Goal: Transaction & Acquisition: Book appointment/travel/reservation

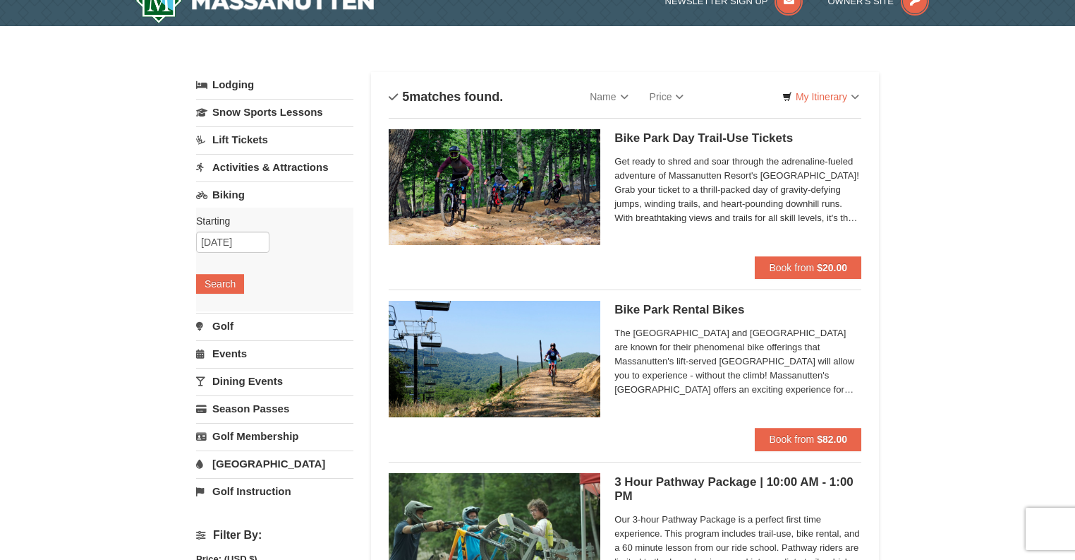
scroll to position [23, 0]
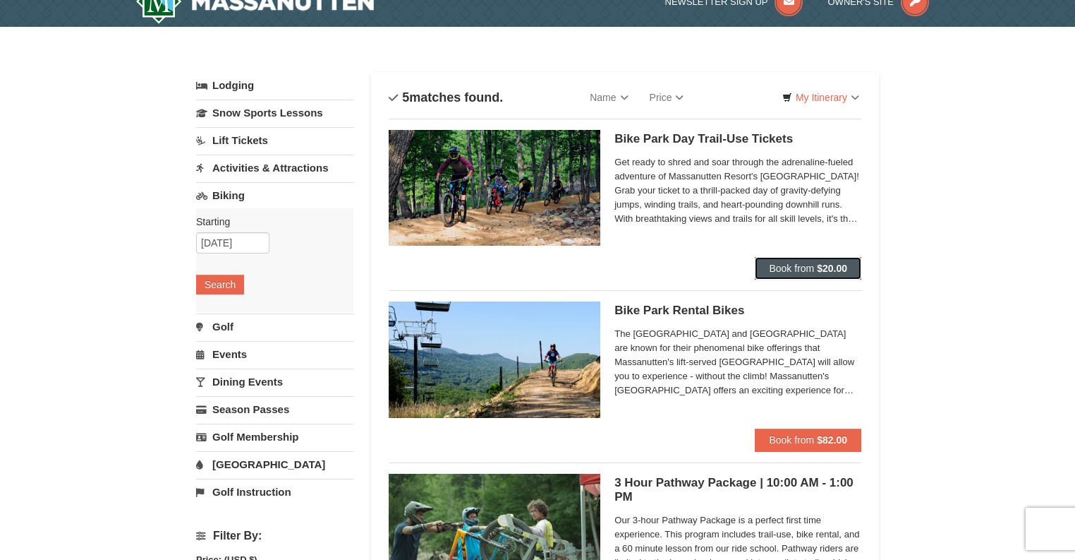
click at [799, 267] on span "Book from" at bounding box center [791, 267] width 45 height 11
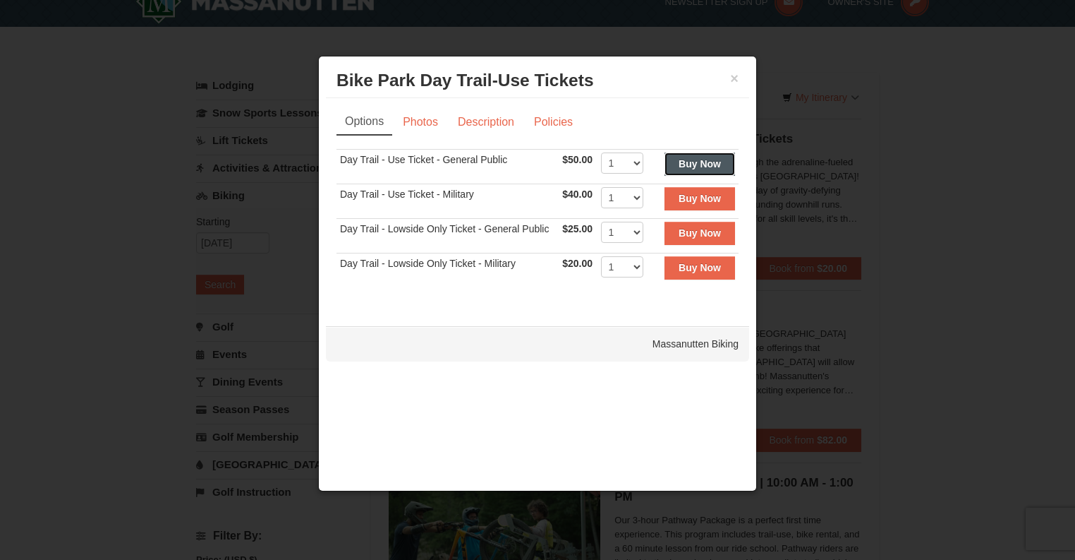
click at [673, 161] on button "Buy Now" at bounding box center [700, 163] width 71 height 23
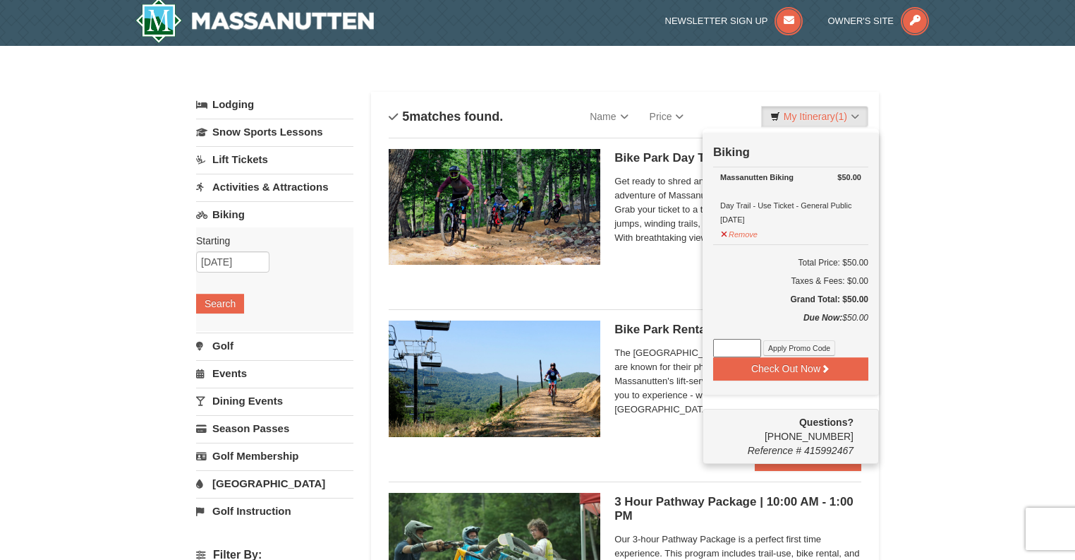
scroll to position [4, 0]
click at [645, 282] on div "Bike Park Day Trail-Use Tickets Massanutten Biking Get ready to shred and soar …" at bounding box center [625, 211] width 473 height 149
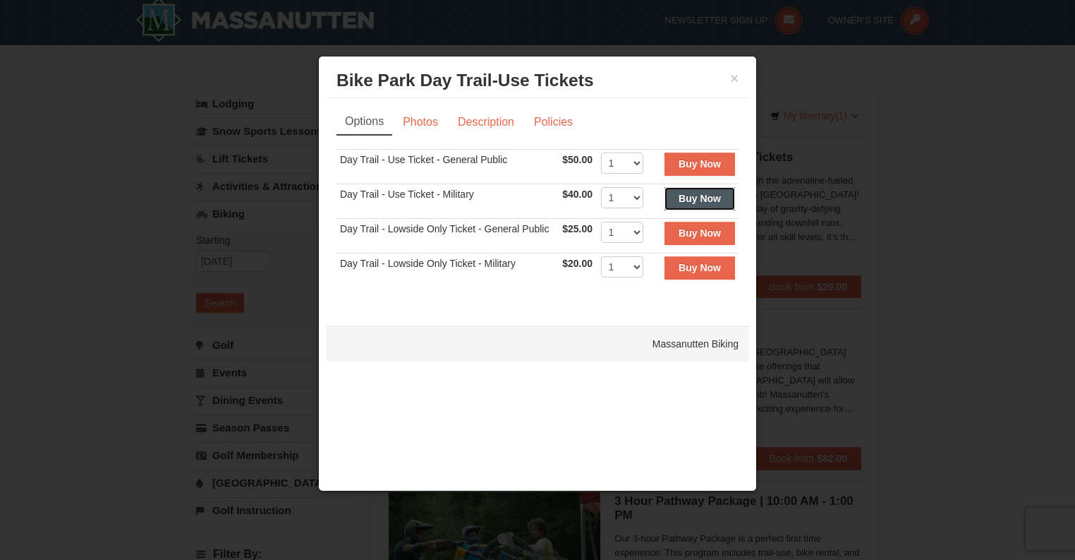
click at [701, 200] on strong "Buy Now" at bounding box center [700, 198] width 42 height 11
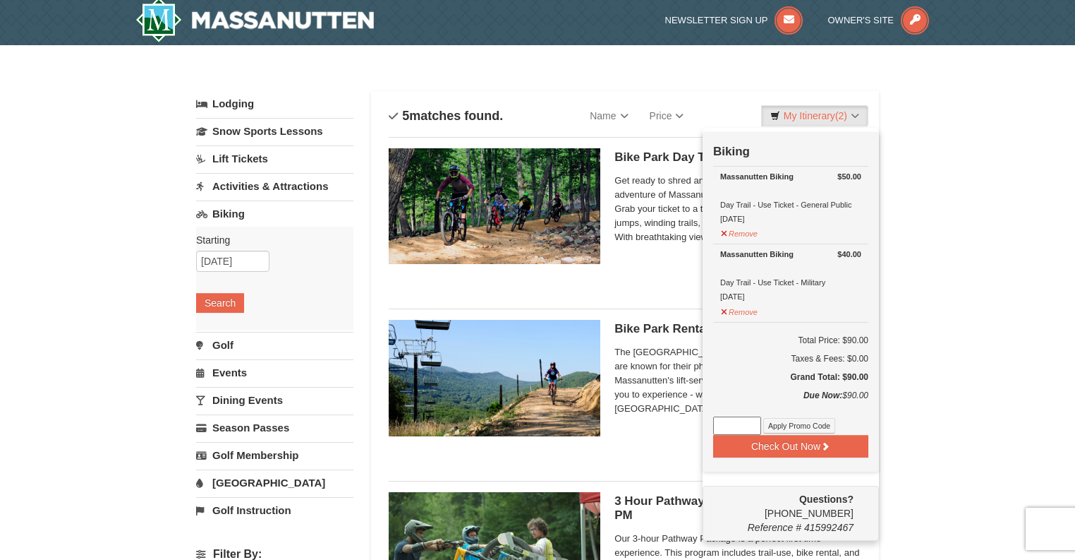
click at [653, 281] on div "Bike Park Day Trail-Use Tickets Massanutten Biking Get ready to shred and soar …" at bounding box center [625, 211] width 473 height 149
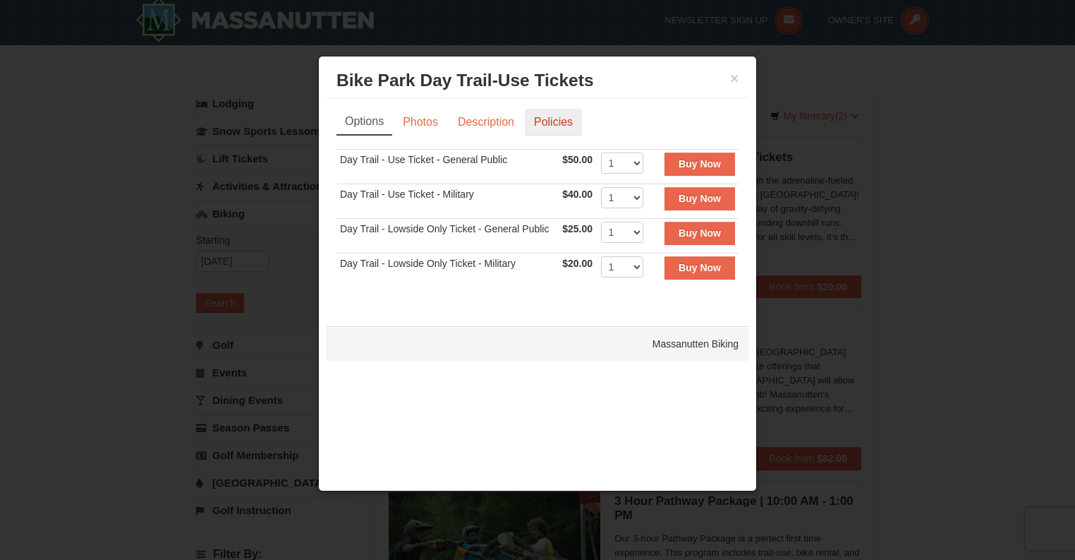
click at [543, 117] on link "Policies" at bounding box center [553, 122] width 57 height 27
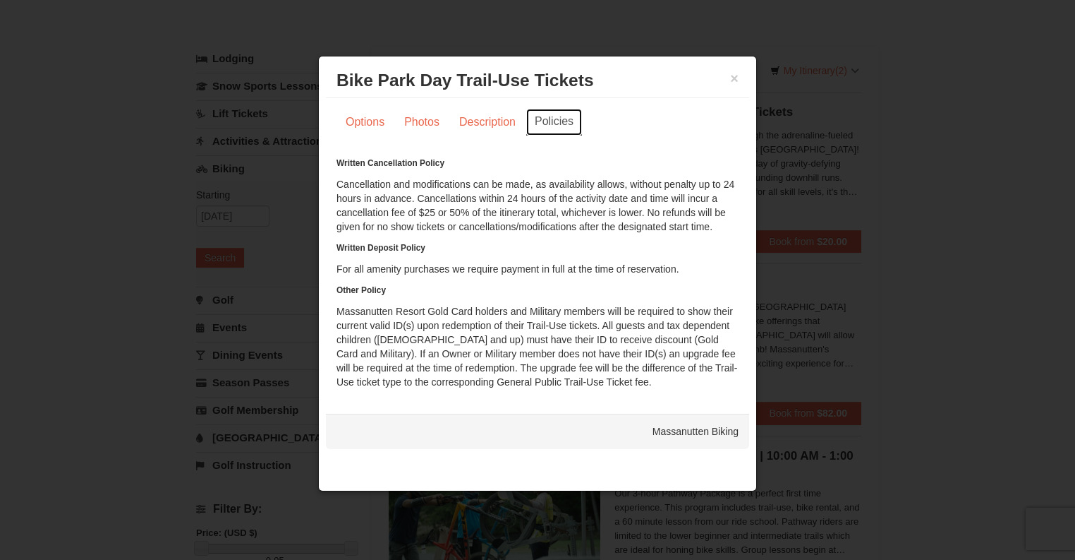
scroll to position [47, 0]
click at [479, 119] on link "Description" at bounding box center [487, 122] width 75 height 27
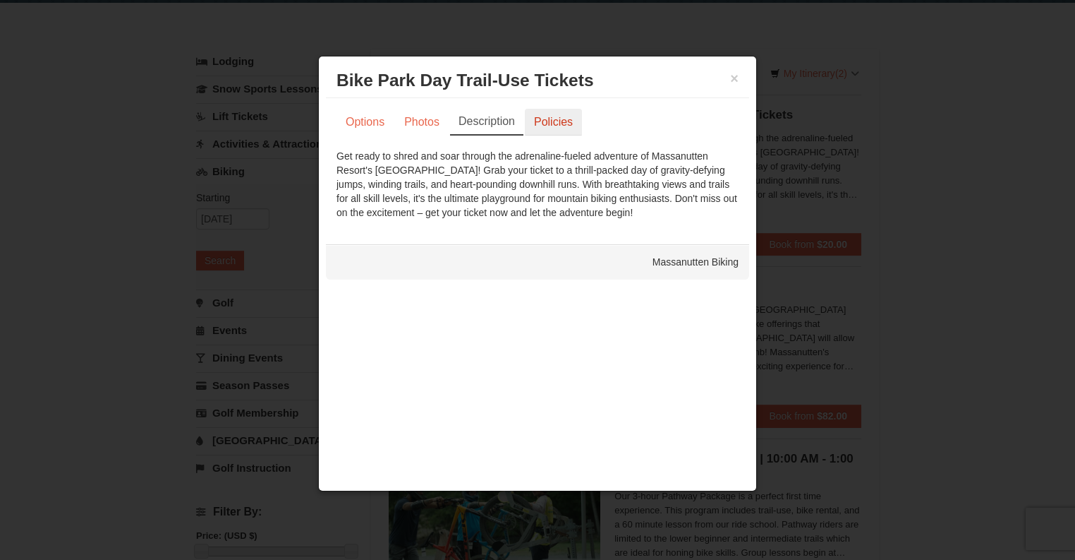
click at [527, 111] on link "Policies" at bounding box center [553, 122] width 57 height 27
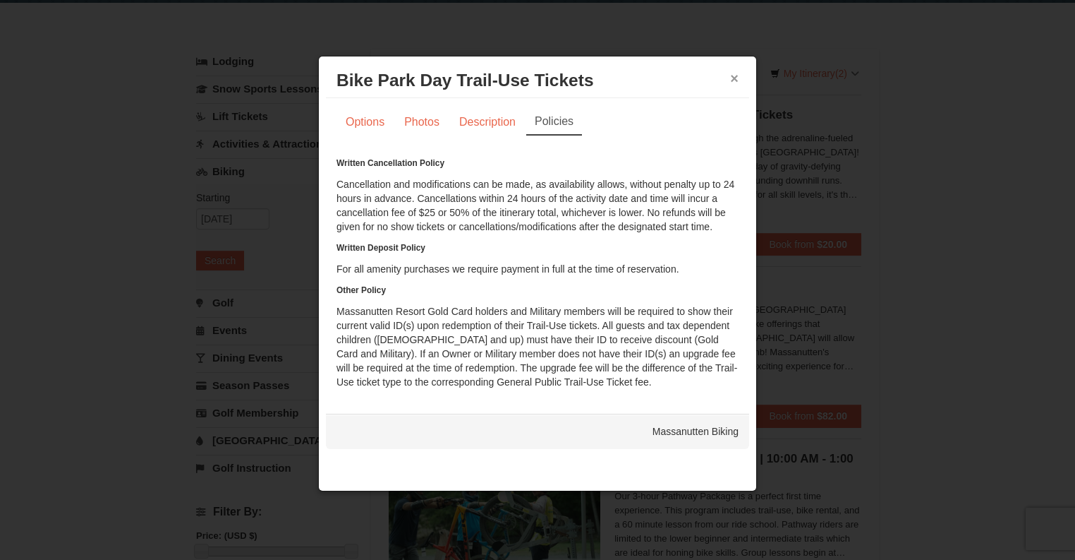
click at [737, 77] on button "×" at bounding box center [734, 78] width 8 height 14
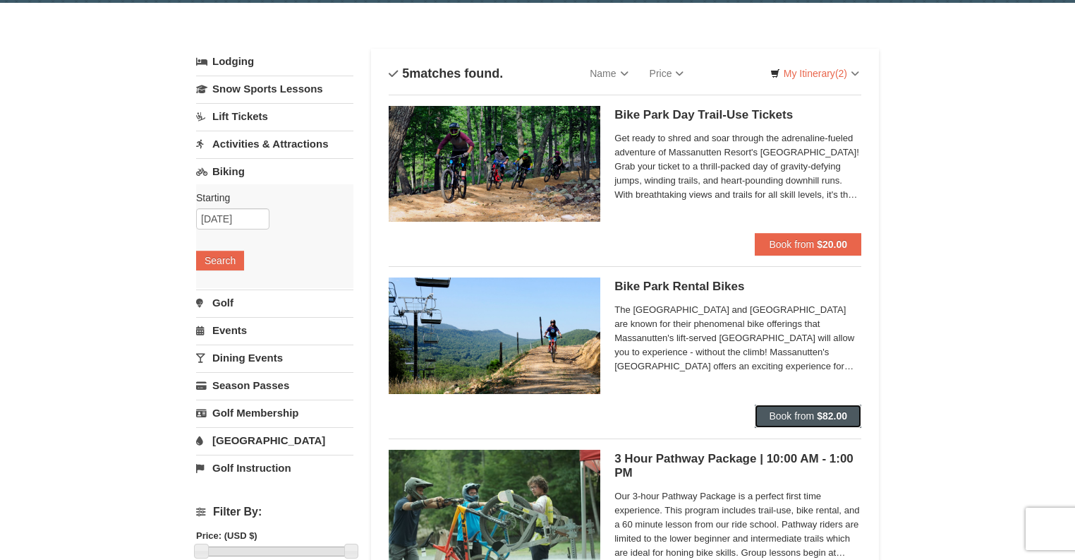
click at [793, 426] on button "Book from $82.00" at bounding box center [808, 415] width 107 height 23
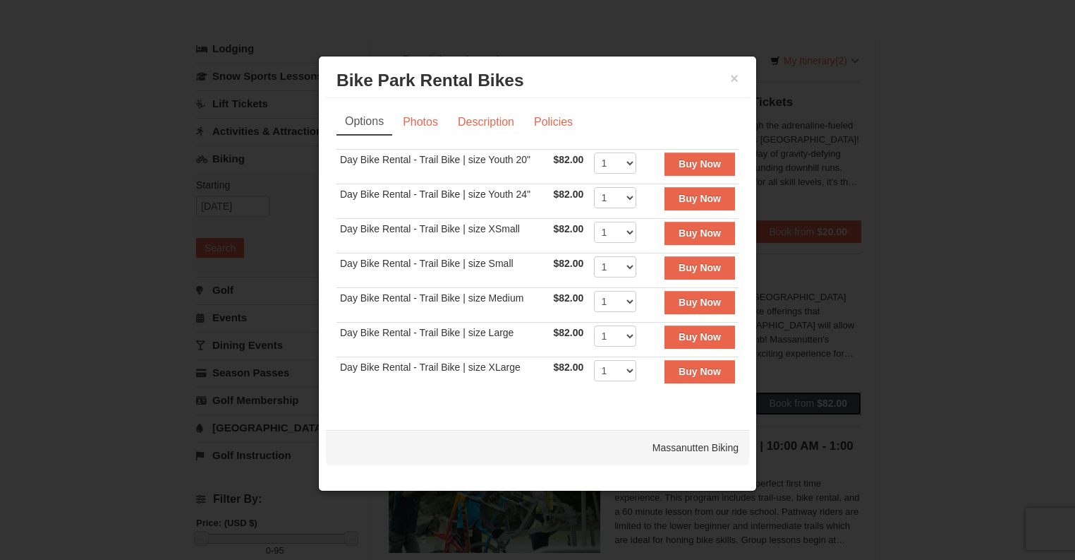
scroll to position [59, 0]
click at [491, 117] on link "Description" at bounding box center [486, 122] width 75 height 27
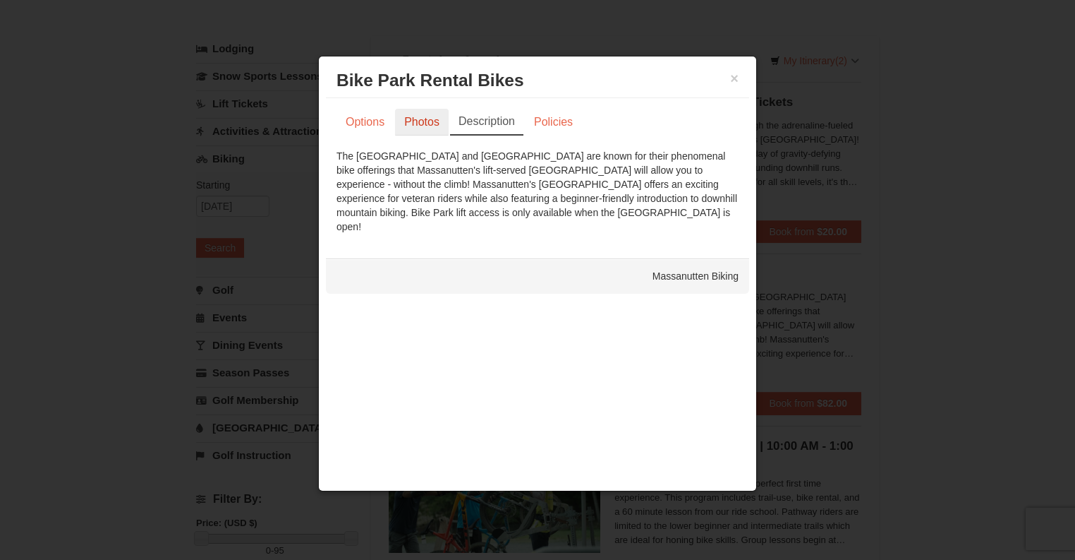
click at [395, 124] on link "Photos" at bounding box center [422, 122] width 54 height 27
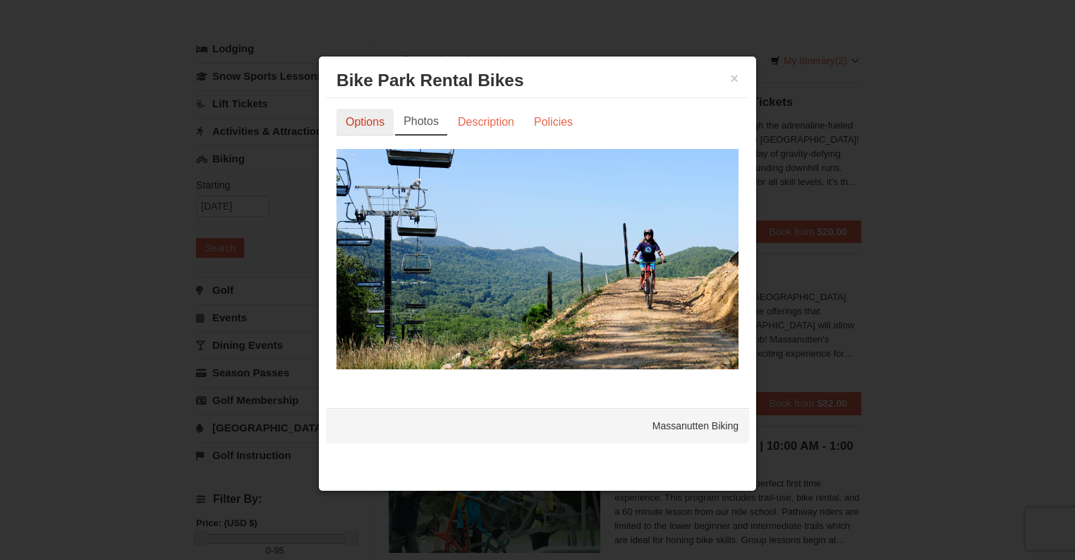
click at [376, 124] on link "Options" at bounding box center [365, 122] width 57 height 27
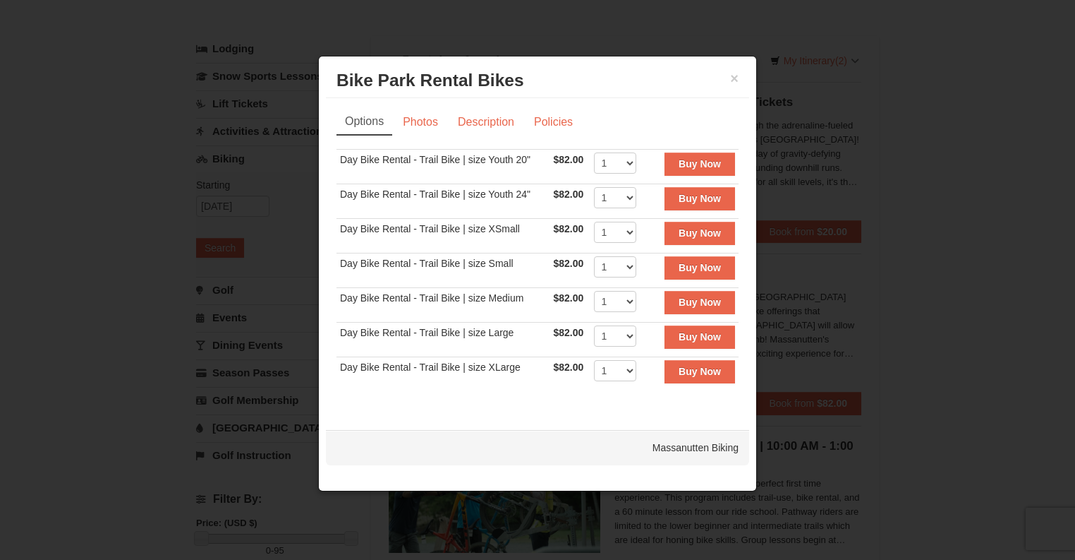
click at [734, 67] on div "× Bike Park Rental Bikes Massanutten Biking" at bounding box center [537, 81] width 423 height 35
drag, startPoint x: 741, startPoint y: 78, endPoint x: 728, endPoint y: 80, distance: 12.9
click at [728, 80] on div "× Bike Park Rental Bikes Massanutten Biking" at bounding box center [537, 81] width 423 height 35
click at [728, 80] on h3 "Bike Park Rental Bikes Massanutten Biking" at bounding box center [538, 80] width 402 height 21
click at [734, 77] on div "× Bike Park Rental Bikes Massanutten Biking" at bounding box center [537, 81] width 423 height 35
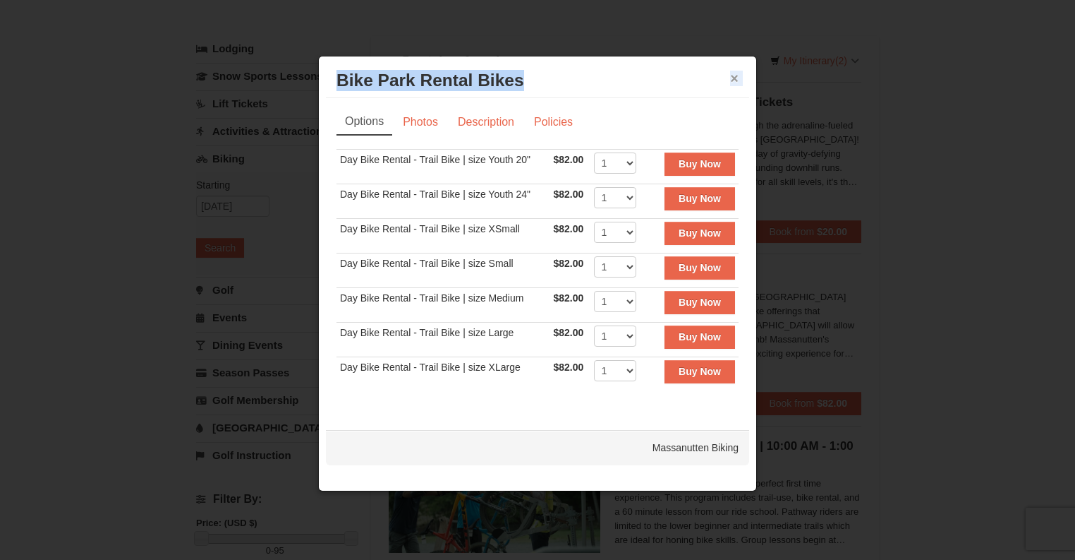
click at [734, 77] on button "×" at bounding box center [734, 78] width 8 height 14
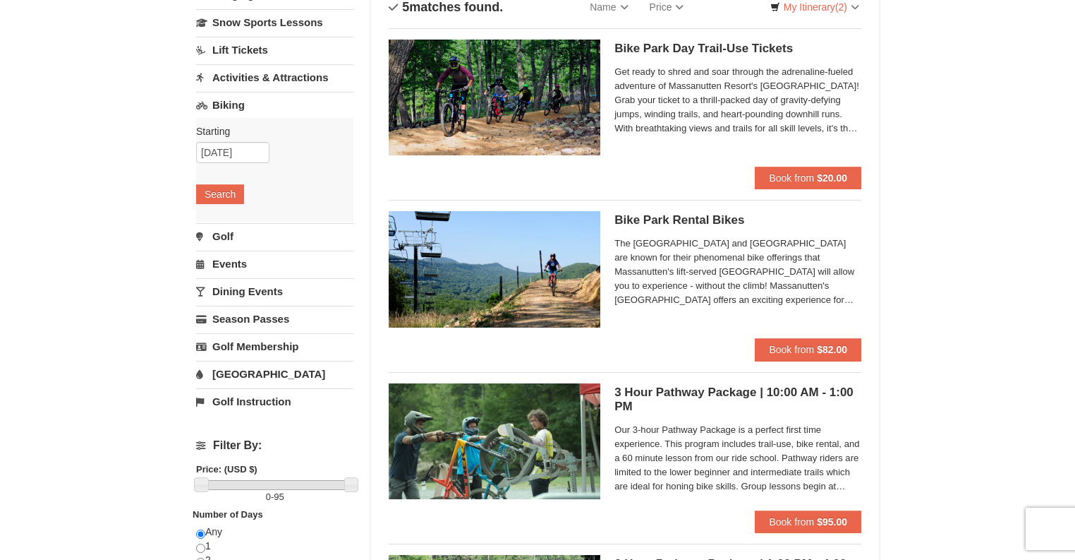
scroll to position [0, 0]
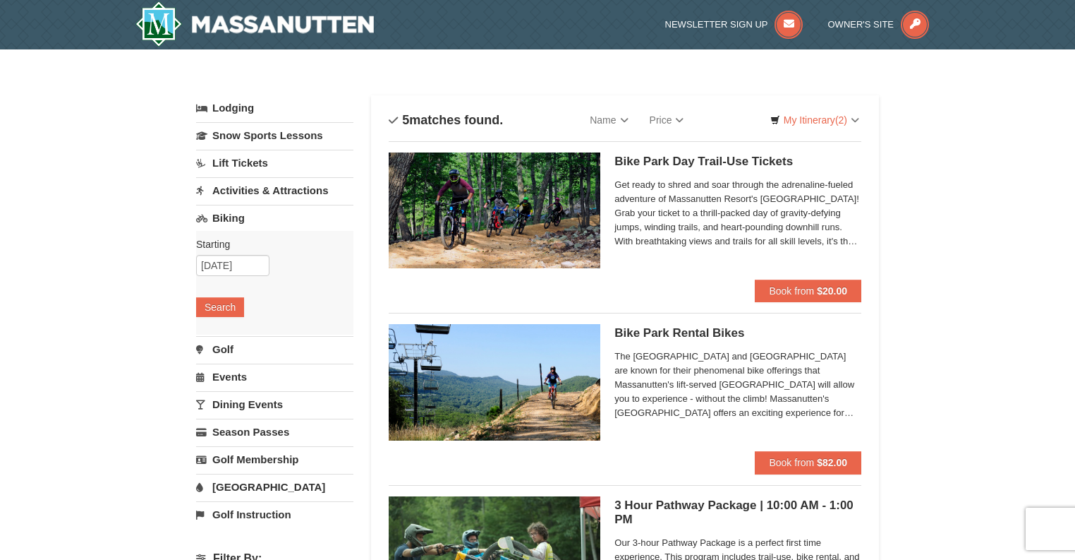
click at [641, 334] on h5 "Bike Park Rental Bikes Massanutten Biking" at bounding box center [738, 333] width 247 height 14
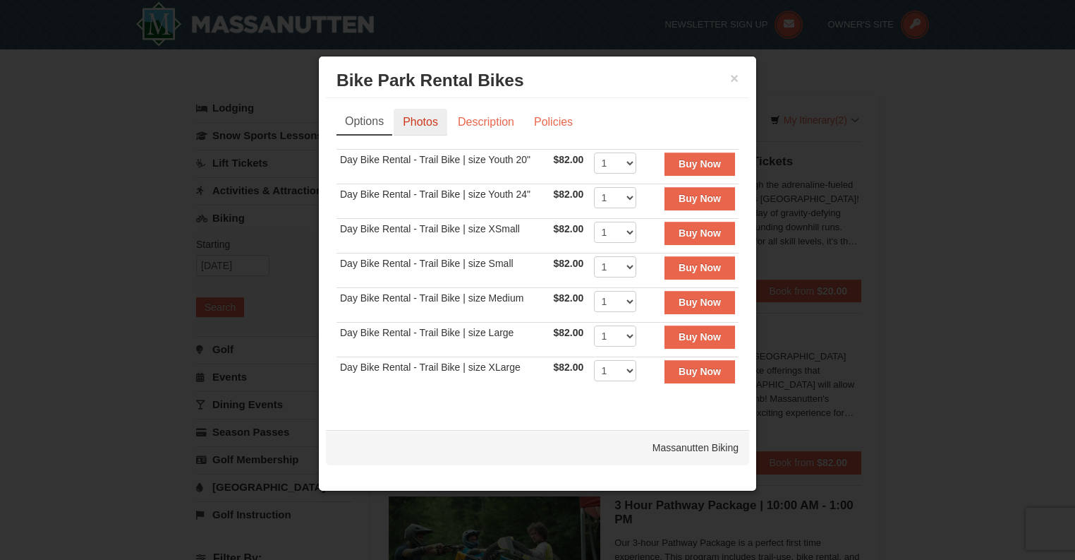
click at [419, 119] on link "Photos" at bounding box center [421, 122] width 54 height 27
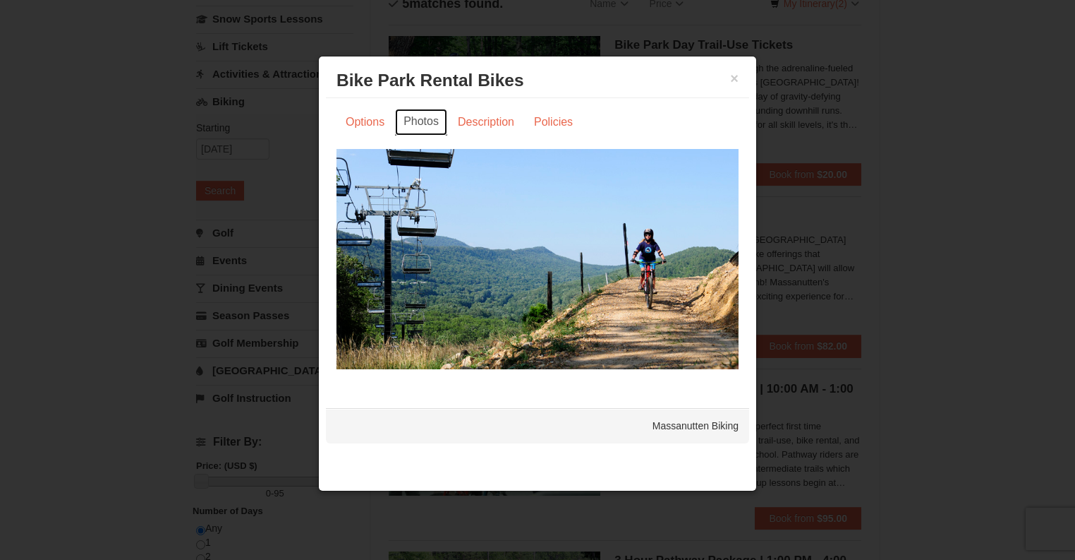
scroll to position [117, 0]
click at [731, 76] on button "×" at bounding box center [734, 78] width 8 height 14
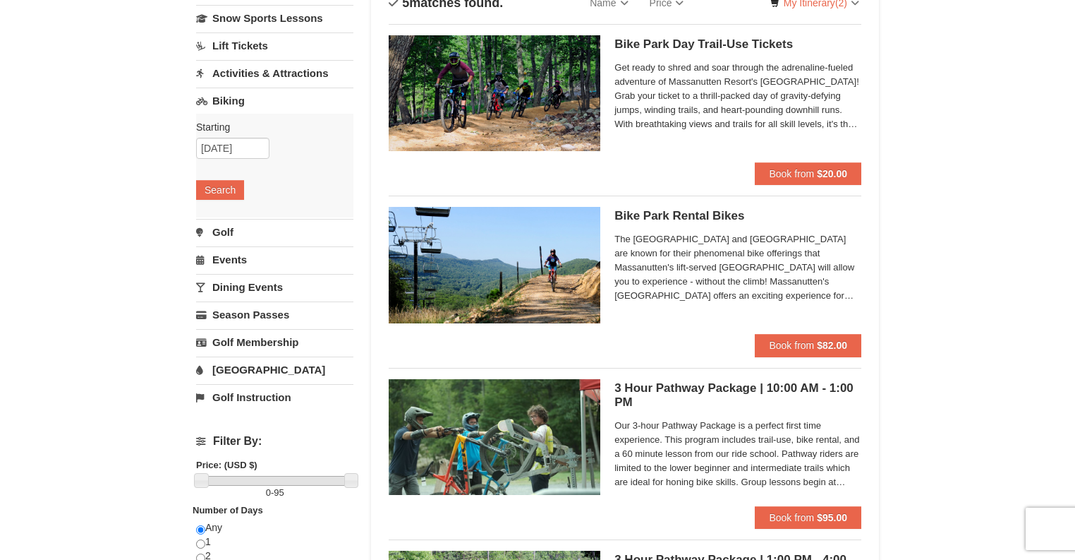
scroll to position [0, 0]
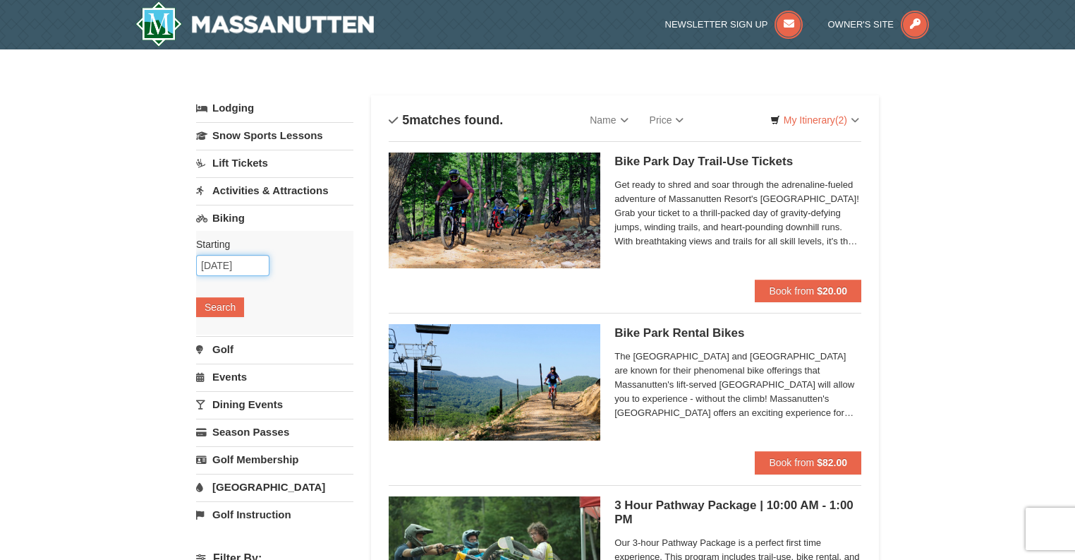
click at [238, 260] on input "[DATE]" at bounding box center [232, 265] width 73 height 21
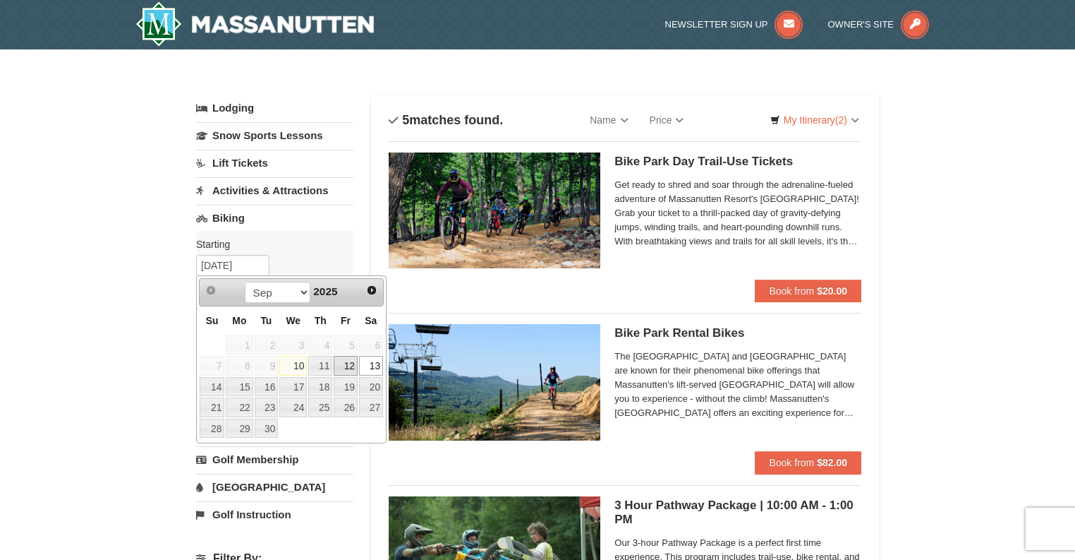
click at [345, 367] on link "12" at bounding box center [346, 366] width 24 height 20
type input "[DATE]"
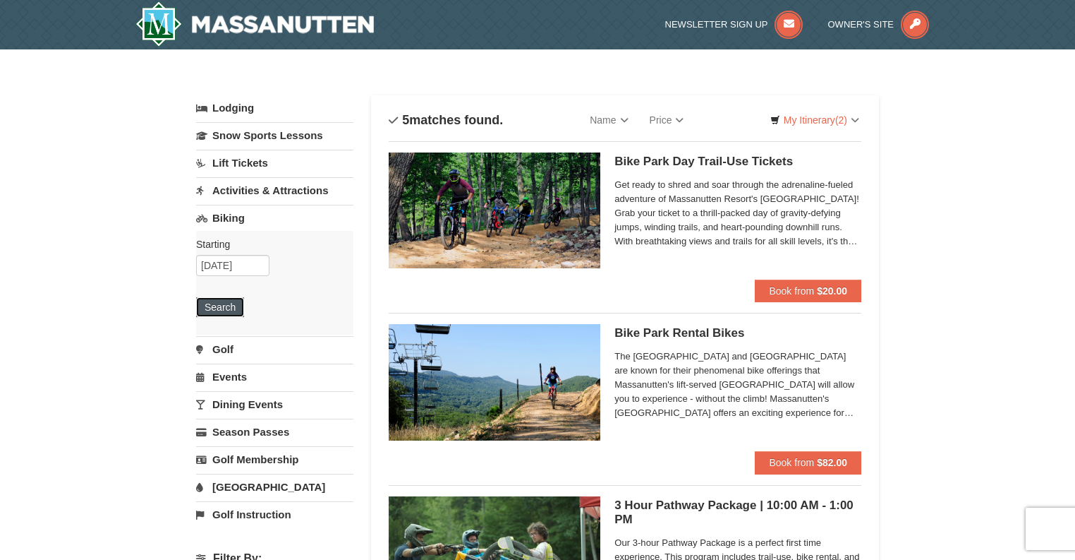
click at [215, 306] on button "Search" at bounding box center [220, 307] width 48 height 20
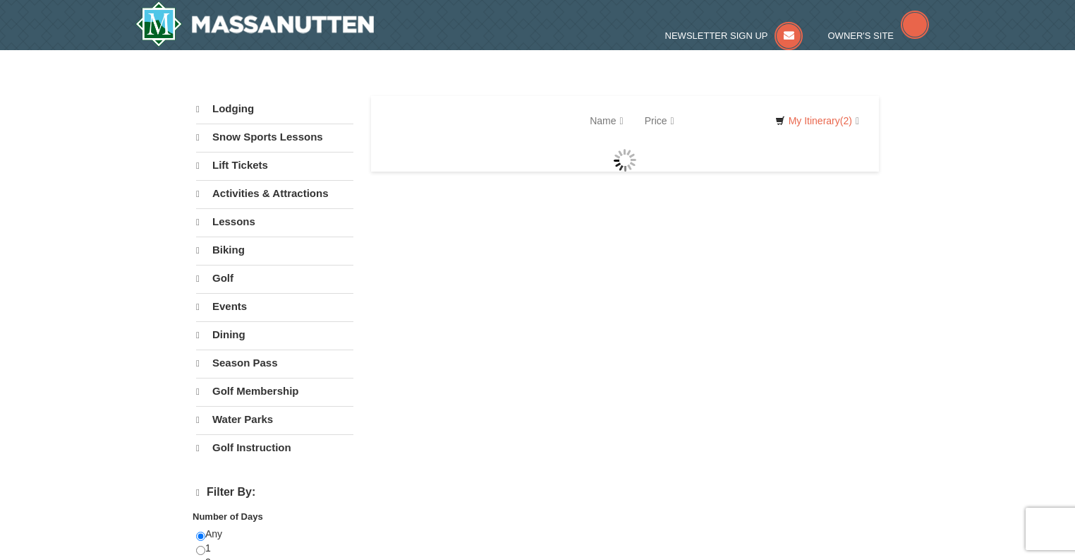
select select "9"
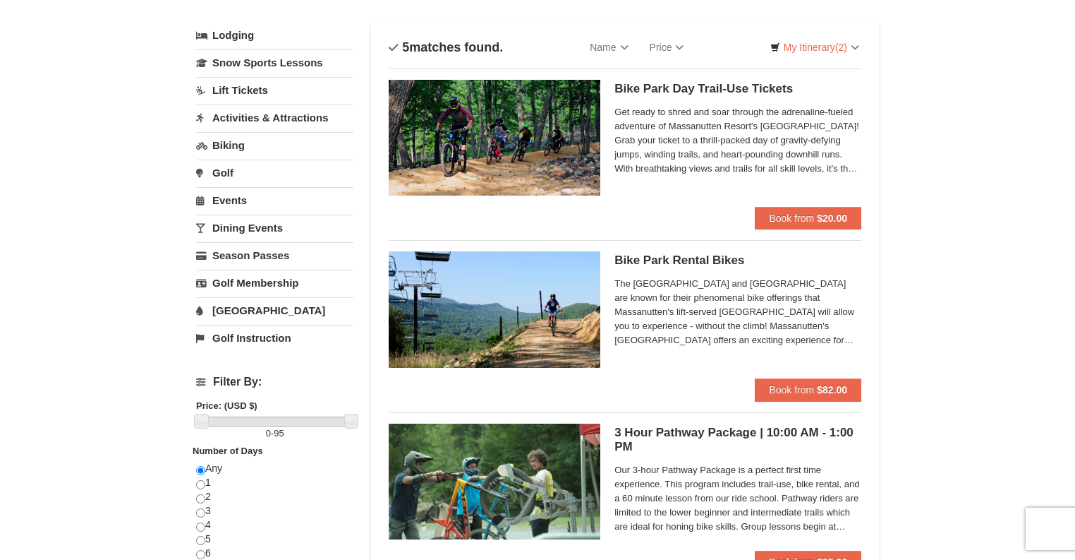
scroll to position [72, 0]
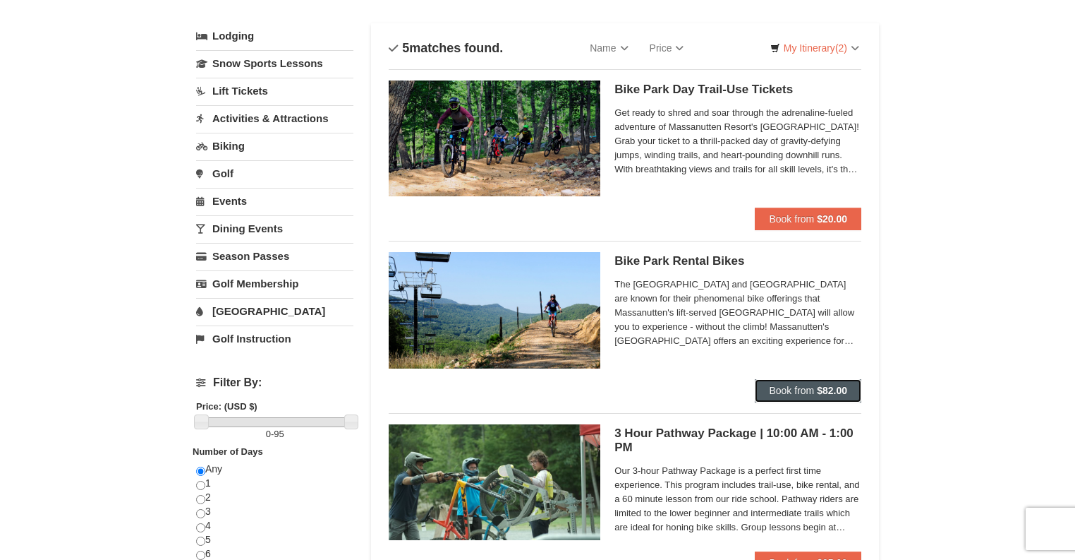
click at [776, 395] on button "Book from $82.00" at bounding box center [808, 390] width 107 height 23
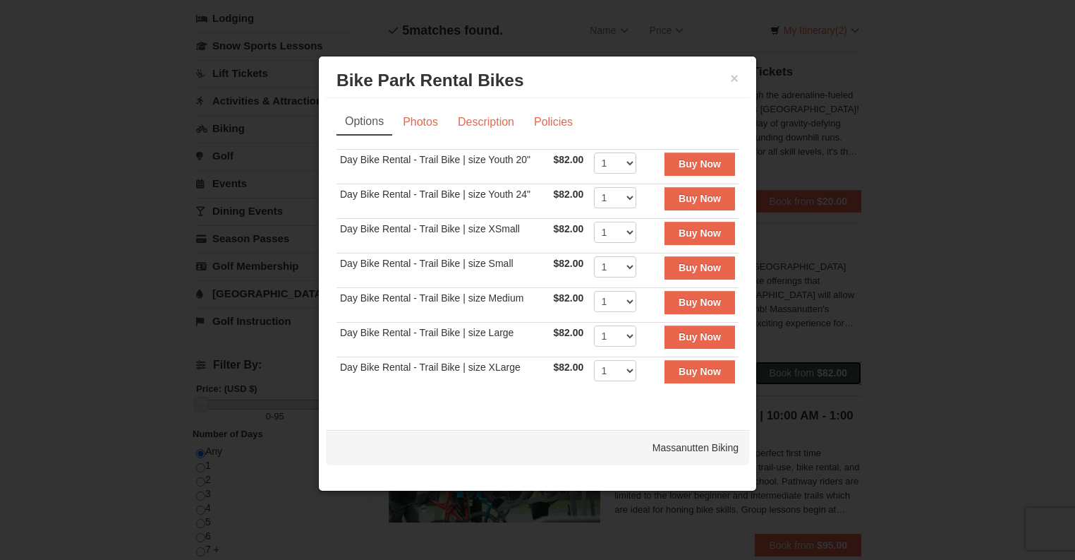
scroll to position [88, 0]
click at [735, 80] on button "×" at bounding box center [734, 78] width 8 height 14
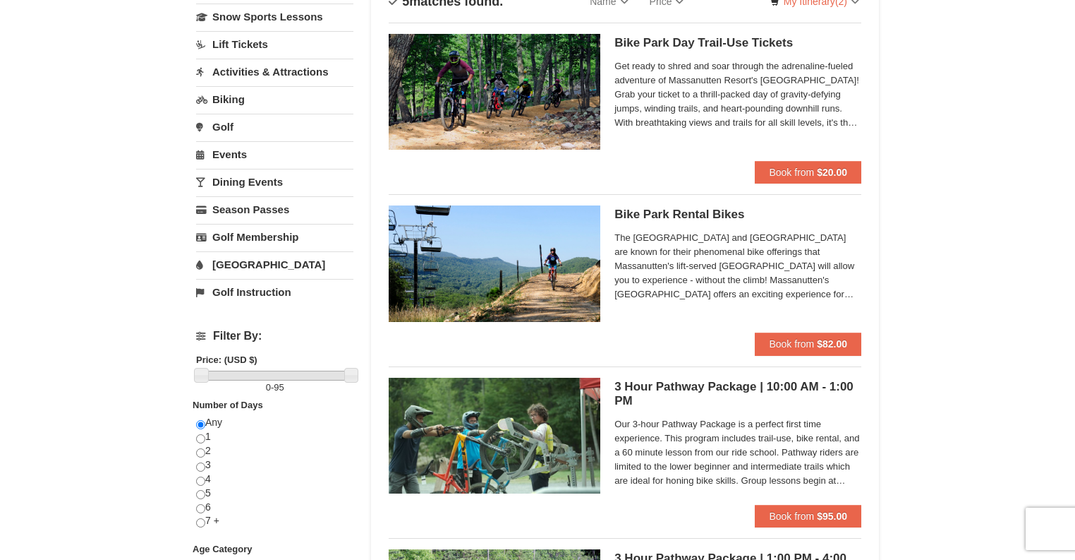
scroll to position [121, 0]
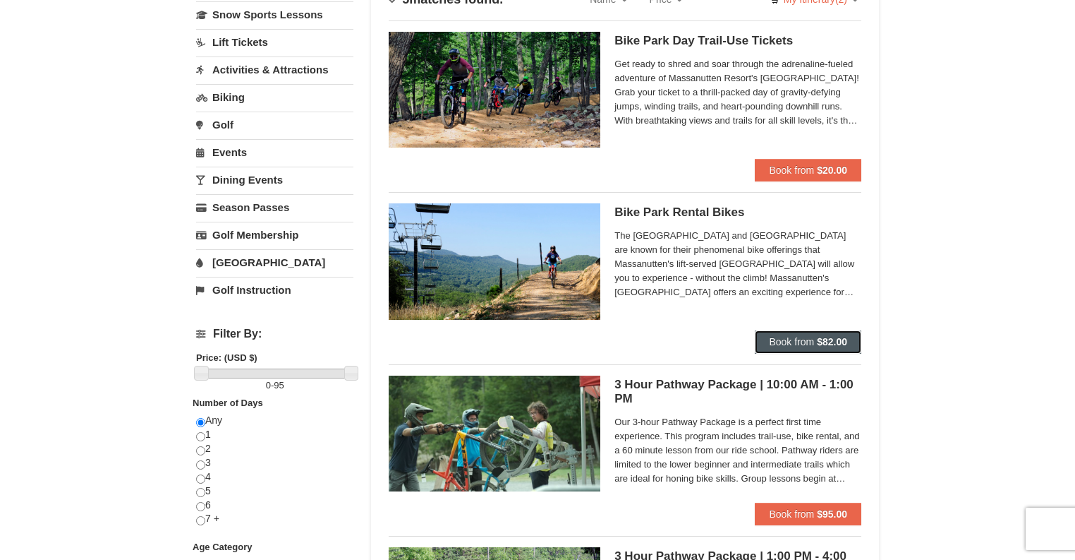
click at [781, 352] on button "Book from $82.00" at bounding box center [808, 341] width 107 height 23
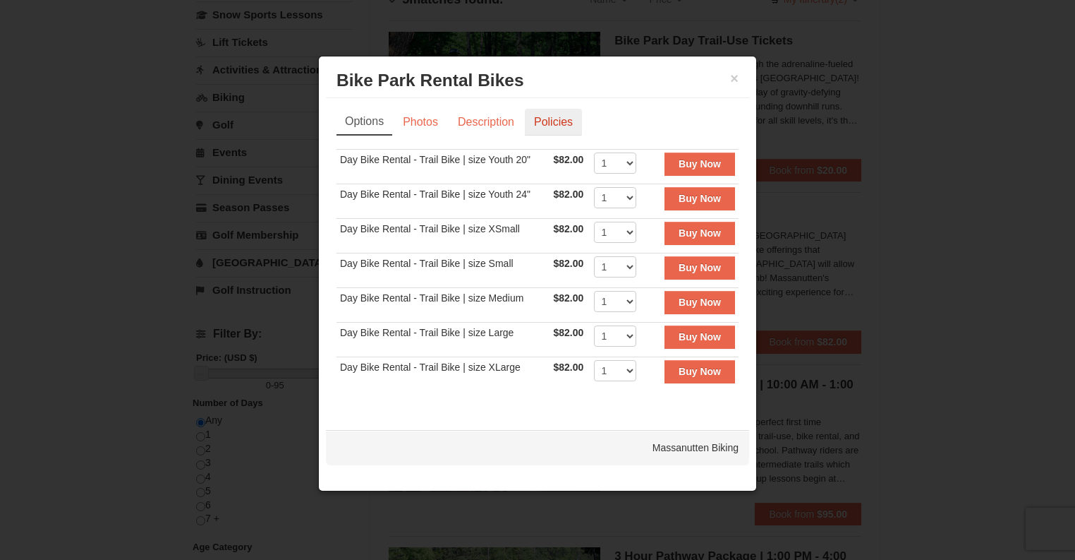
click at [557, 122] on link "Policies" at bounding box center [553, 122] width 57 height 27
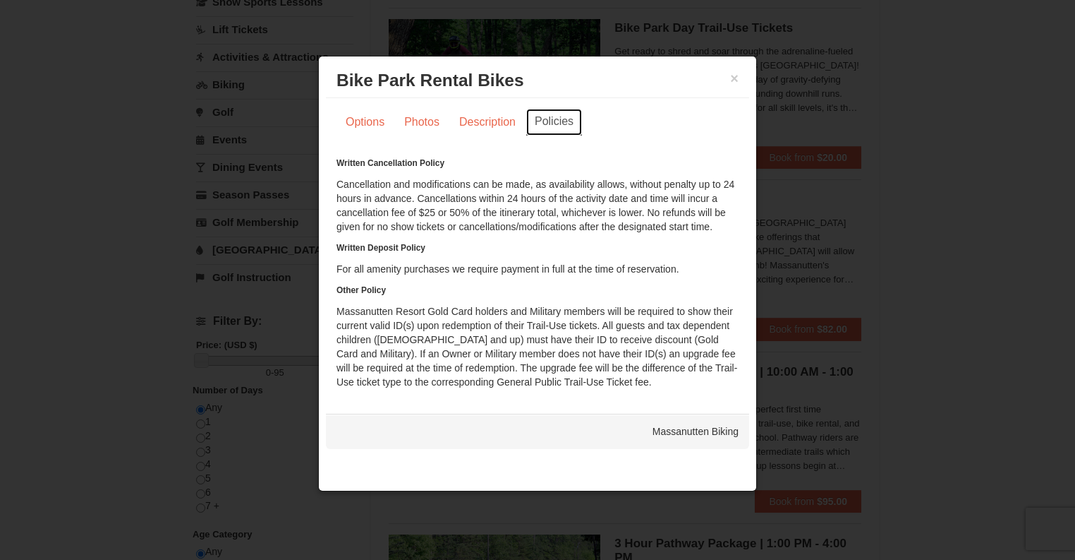
scroll to position [128, 0]
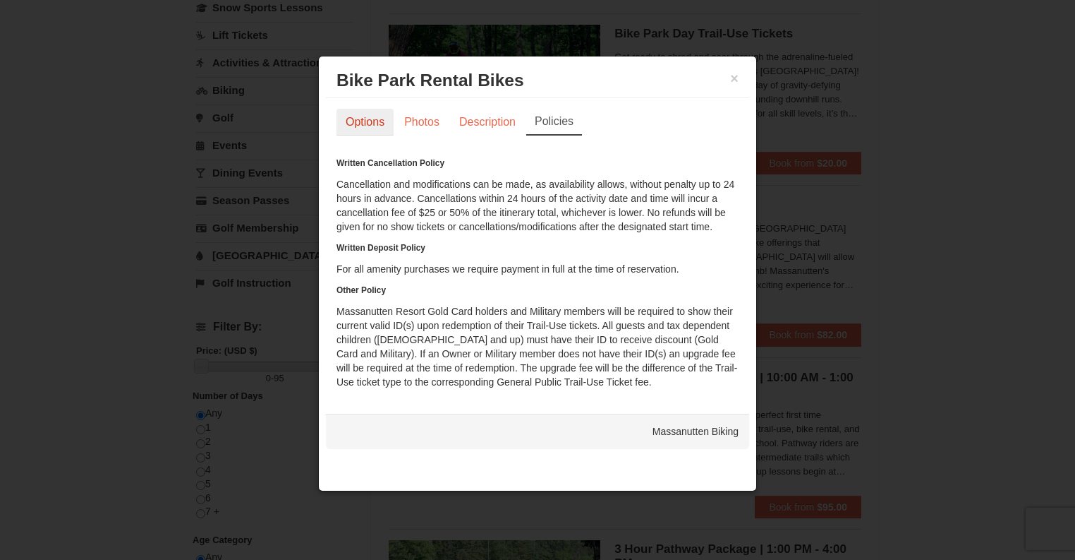
click at [389, 118] on link "Options" at bounding box center [365, 122] width 57 height 27
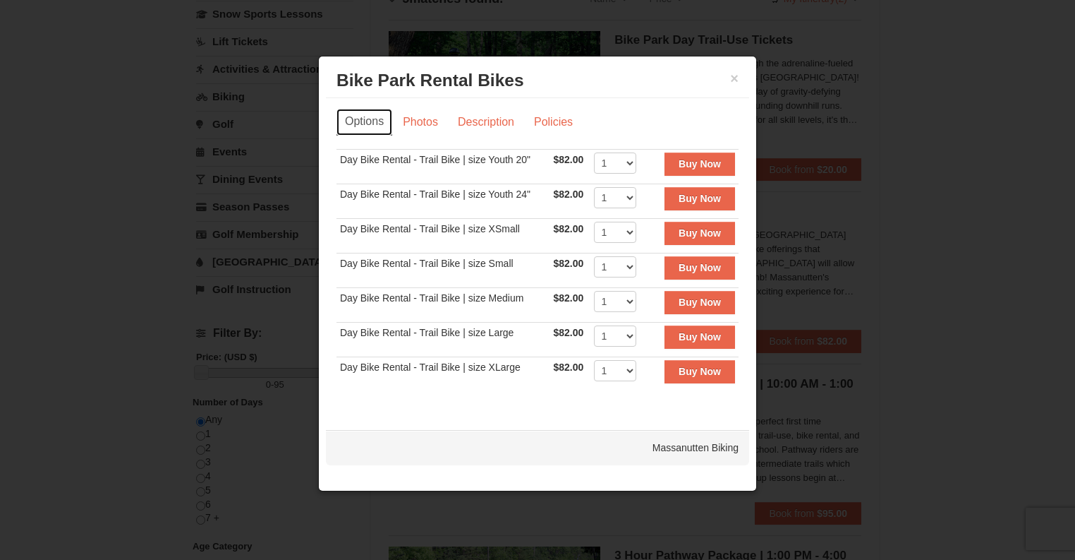
scroll to position [120, 0]
click at [476, 114] on link "Description" at bounding box center [486, 122] width 75 height 27
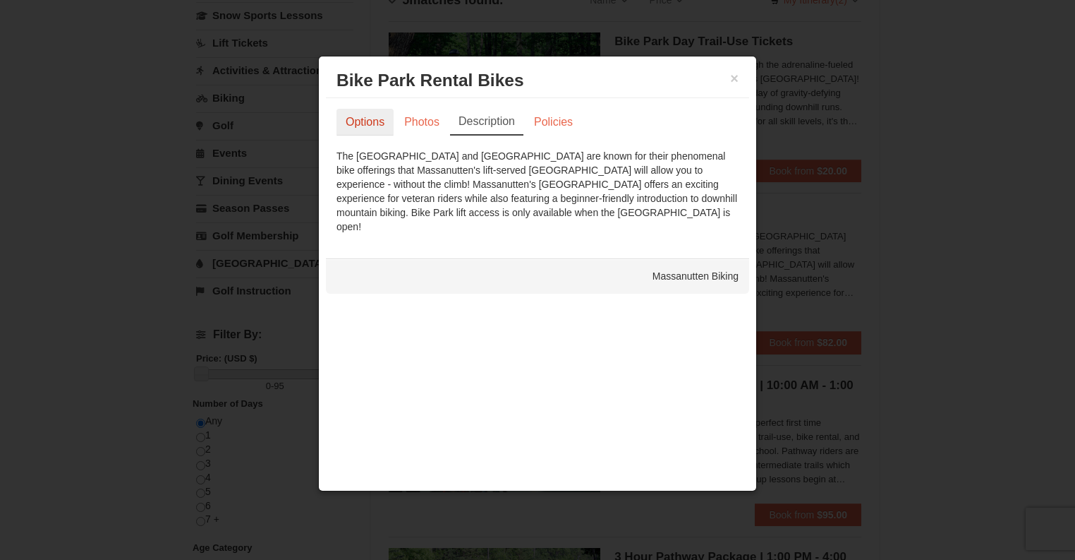
click at [363, 125] on link "Options" at bounding box center [365, 122] width 57 height 27
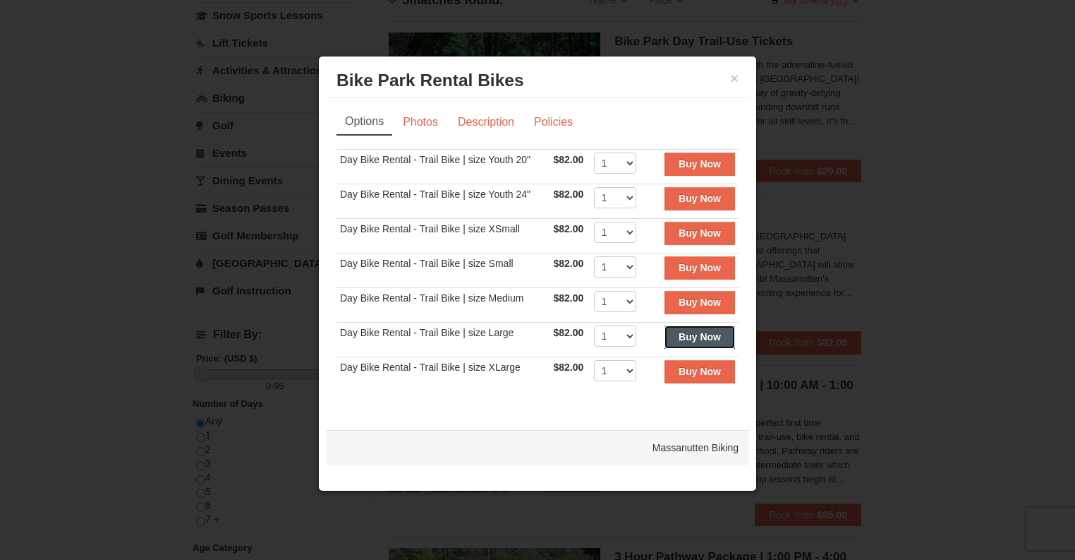
click at [680, 334] on strong "Buy Now" at bounding box center [700, 336] width 42 height 11
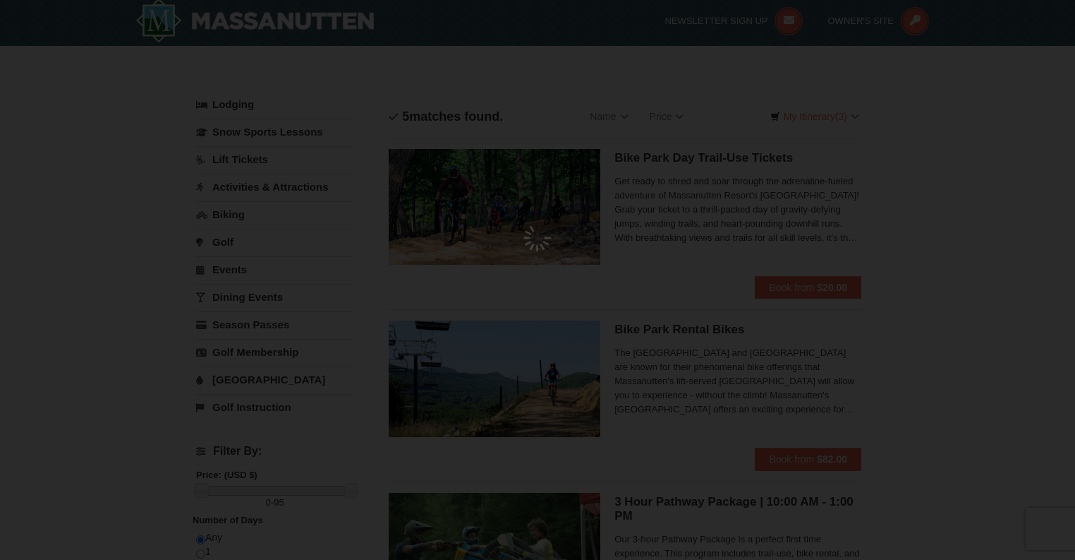
scroll to position [4, 0]
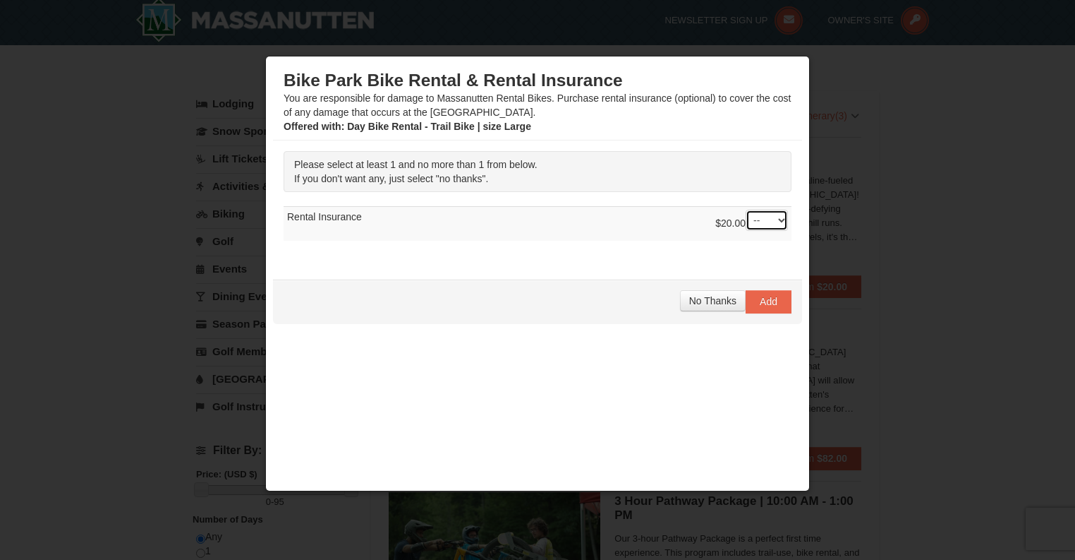
click at [766, 224] on select "-- 01" at bounding box center [767, 220] width 42 height 21
select select "1"
click at [746, 210] on select "-- 01" at bounding box center [767, 220] width 42 height 21
click at [762, 302] on span "Add" at bounding box center [769, 301] width 18 height 11
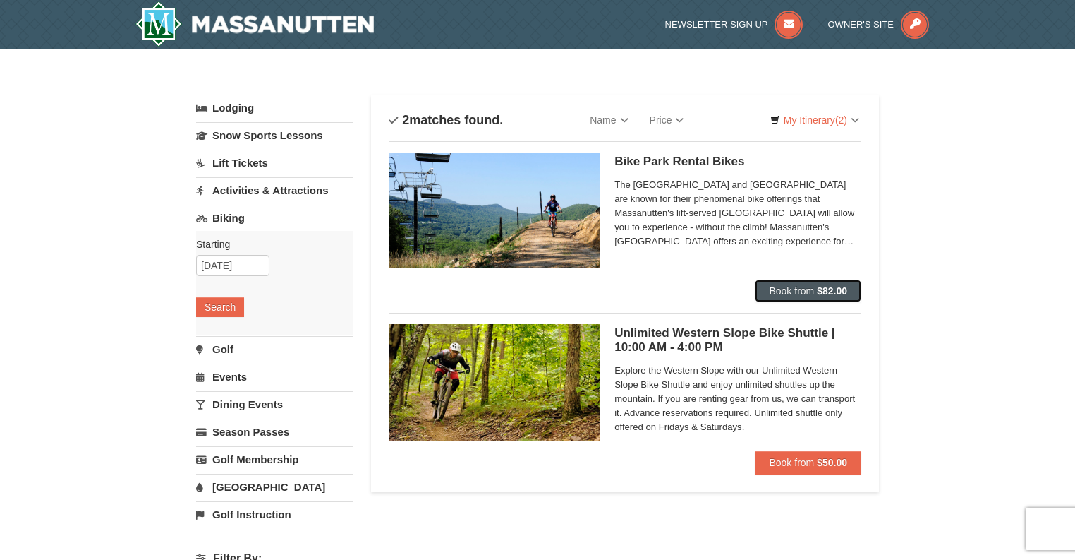
click at [780, 291] on span "Book from" at bounding box center [791, 290] width 45 height 11
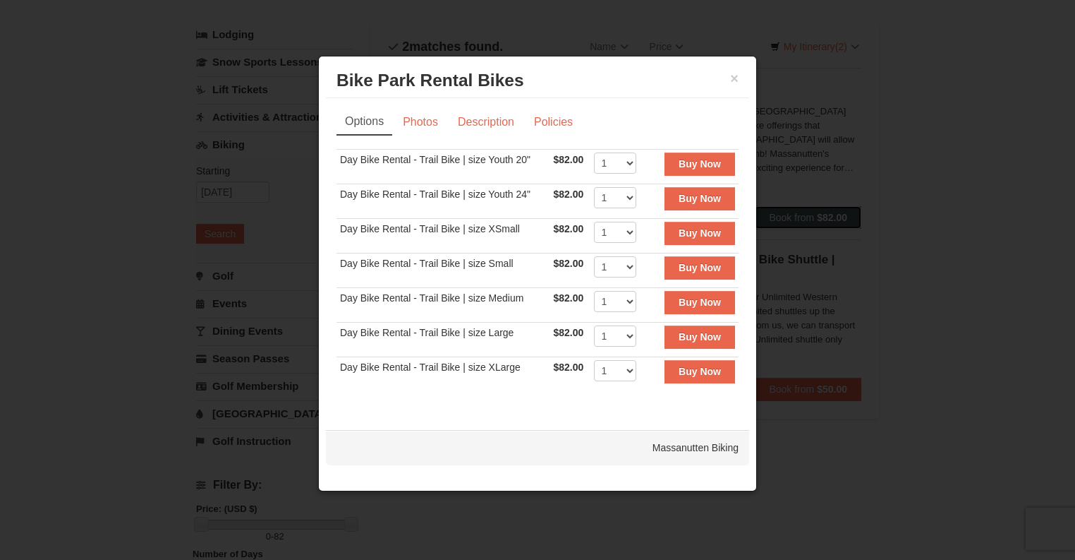
scroll to position [76, 0]
click at [730, 78] on button "×" at bounding box center [734, 78] width 8 height 14
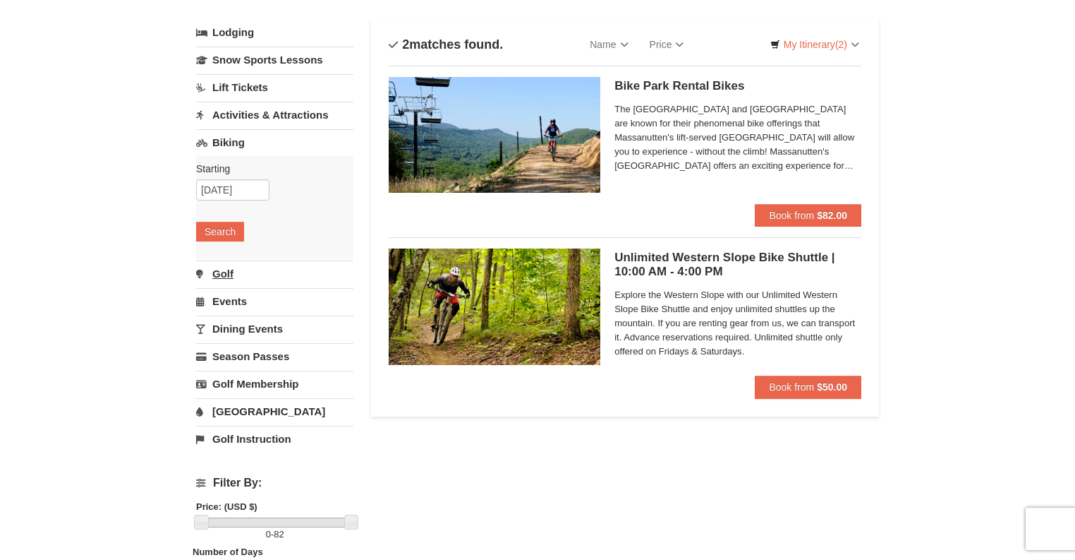
scroll to position [0, 0]
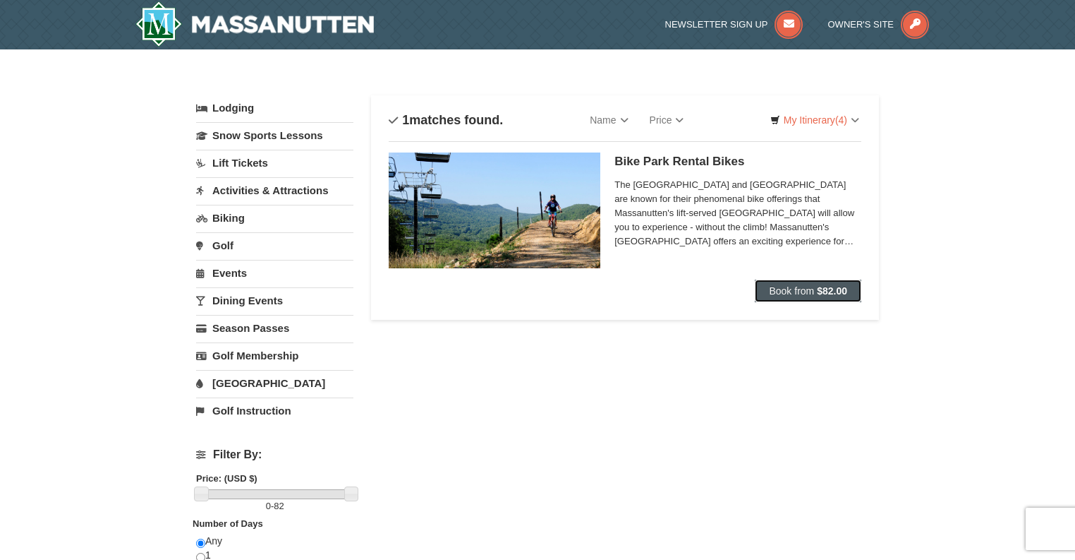
click at [792, 283] on button "Book from $82.00" at bounding box center [808, 290] width 107 height 23
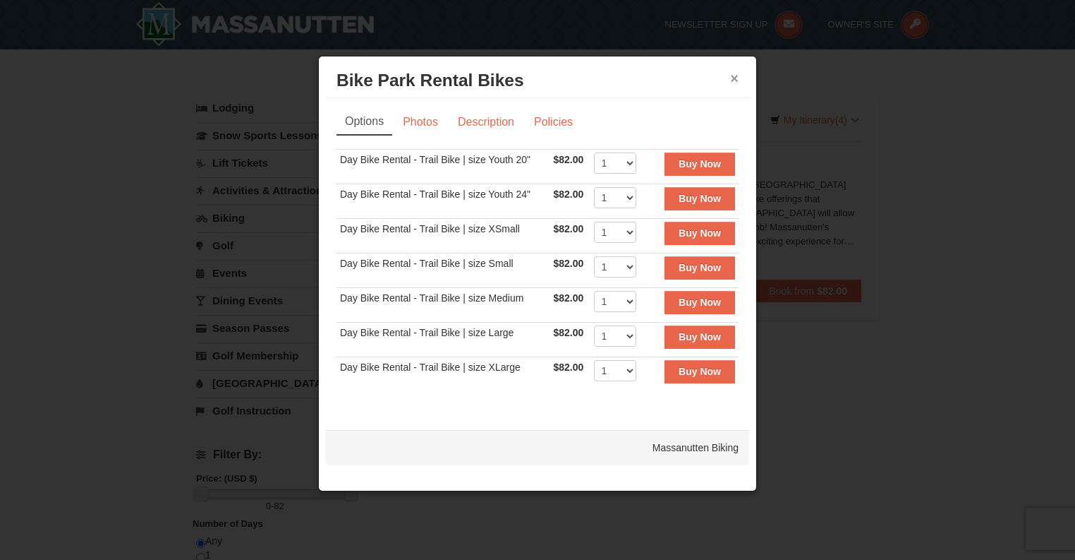
click at [737, 84] on button "×" at bounding box center [734, 78] width 8 height 14
